Goal: Information Seeking & Learning: Find specific page/section

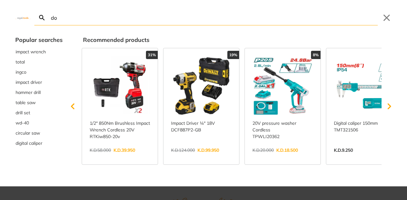
type input "doo"
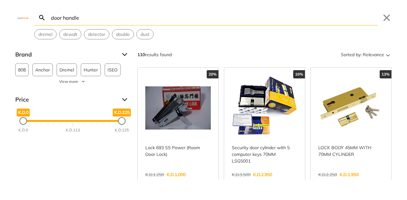
type input "door handle"
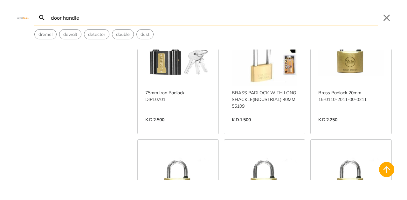
scroll to position [3535, 0]
